Goal: Navigation & Orientation: Find specific page/section

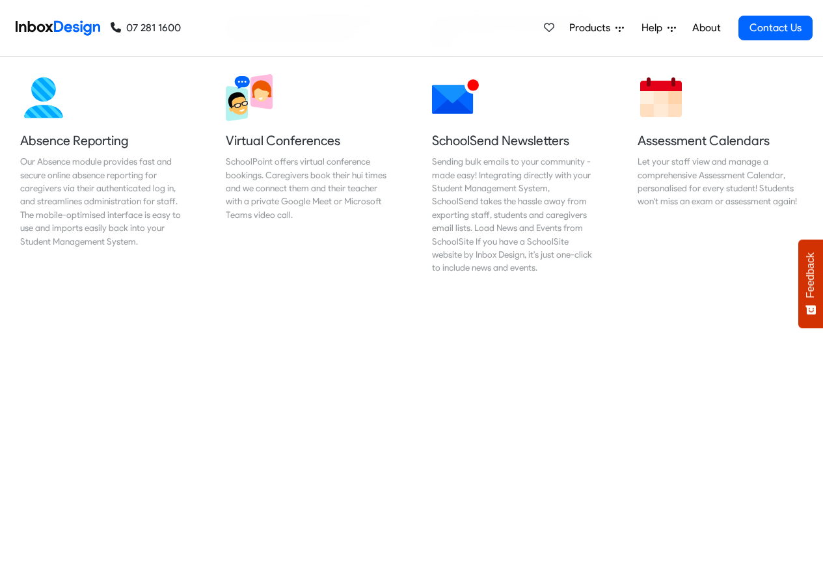
scroll to position [1171, 0]
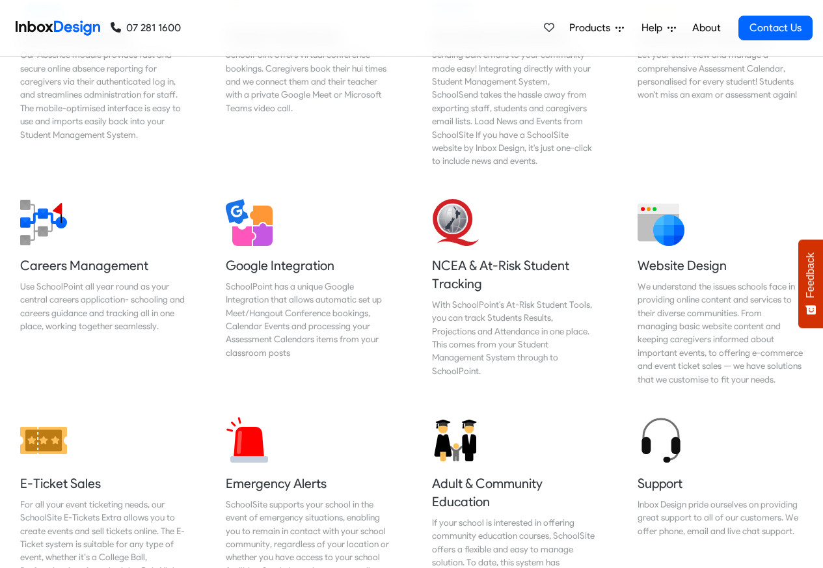
checkbox input "true"
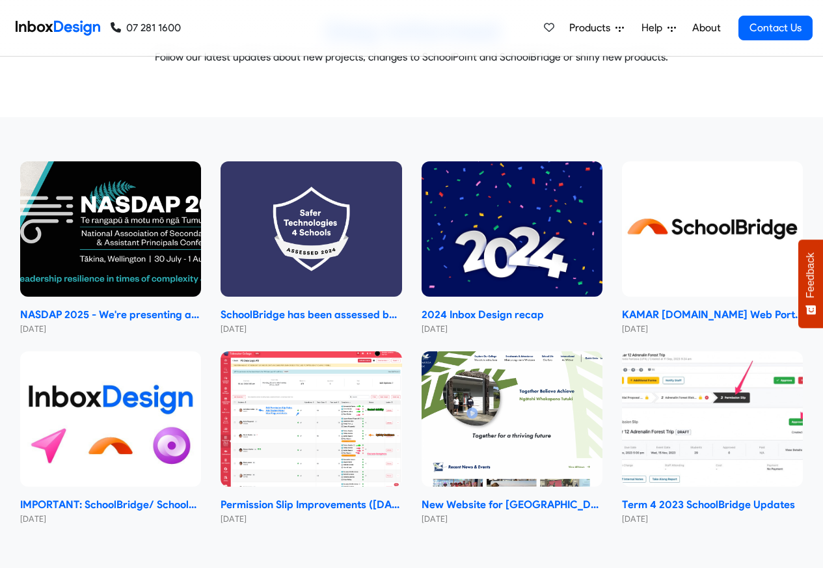
checkbox input "true"
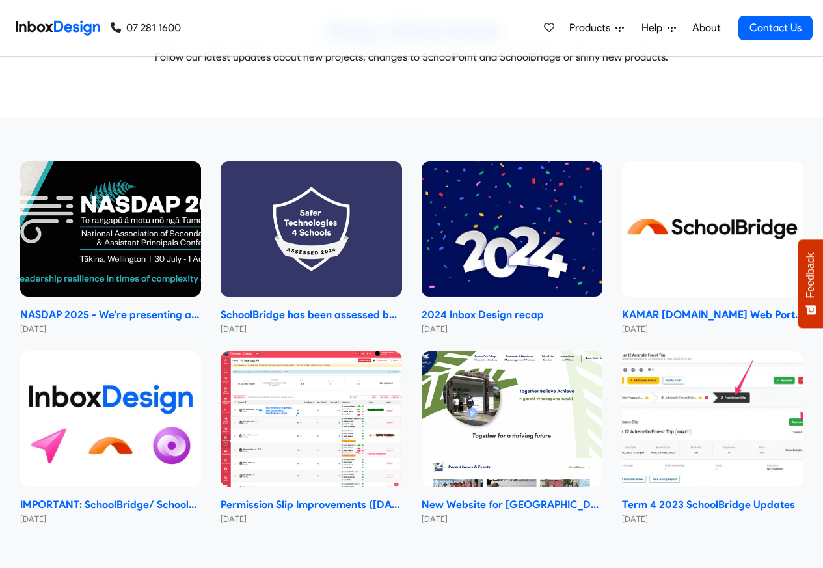
scroll to position [7765, 0]
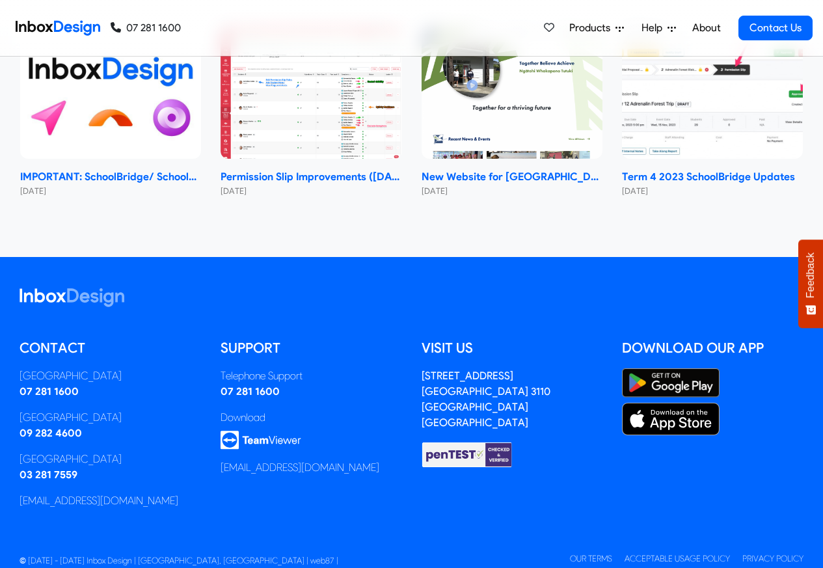
checkbox input "true"
click at [584, 28] on span "Products" at bounding box center [592, 28] width 46 height 16
